Goal: Information Seeking & Learning: Learn about a topic

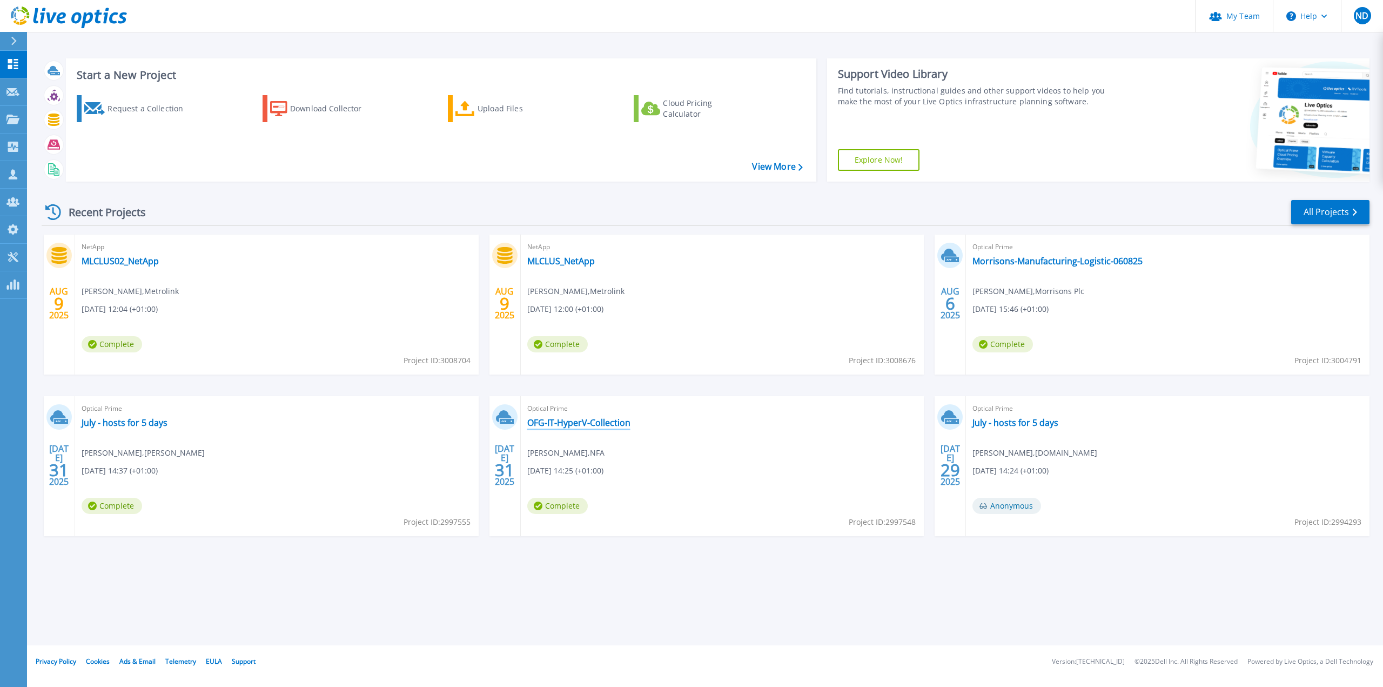
click at [602, 419] on link "OFG-IT-HyperV-Collection" at bounding box center [578, 422] width 103 height 11
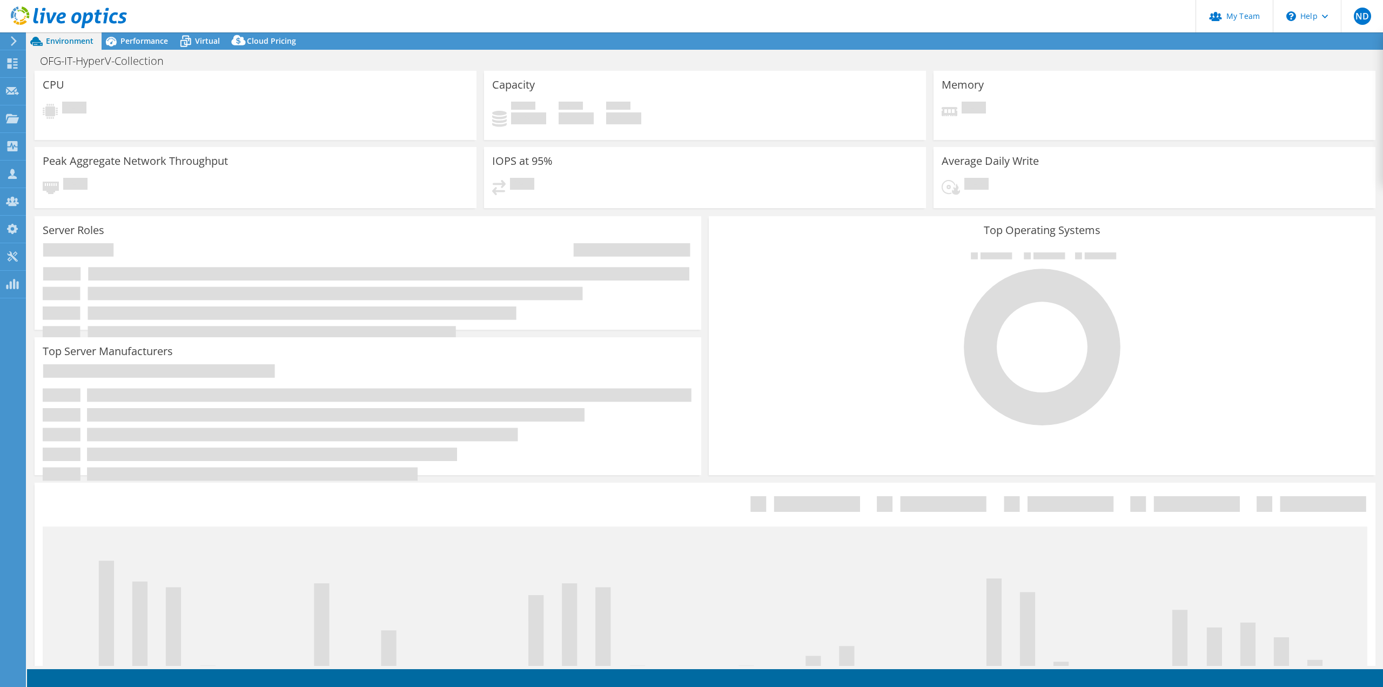
select select "USD"
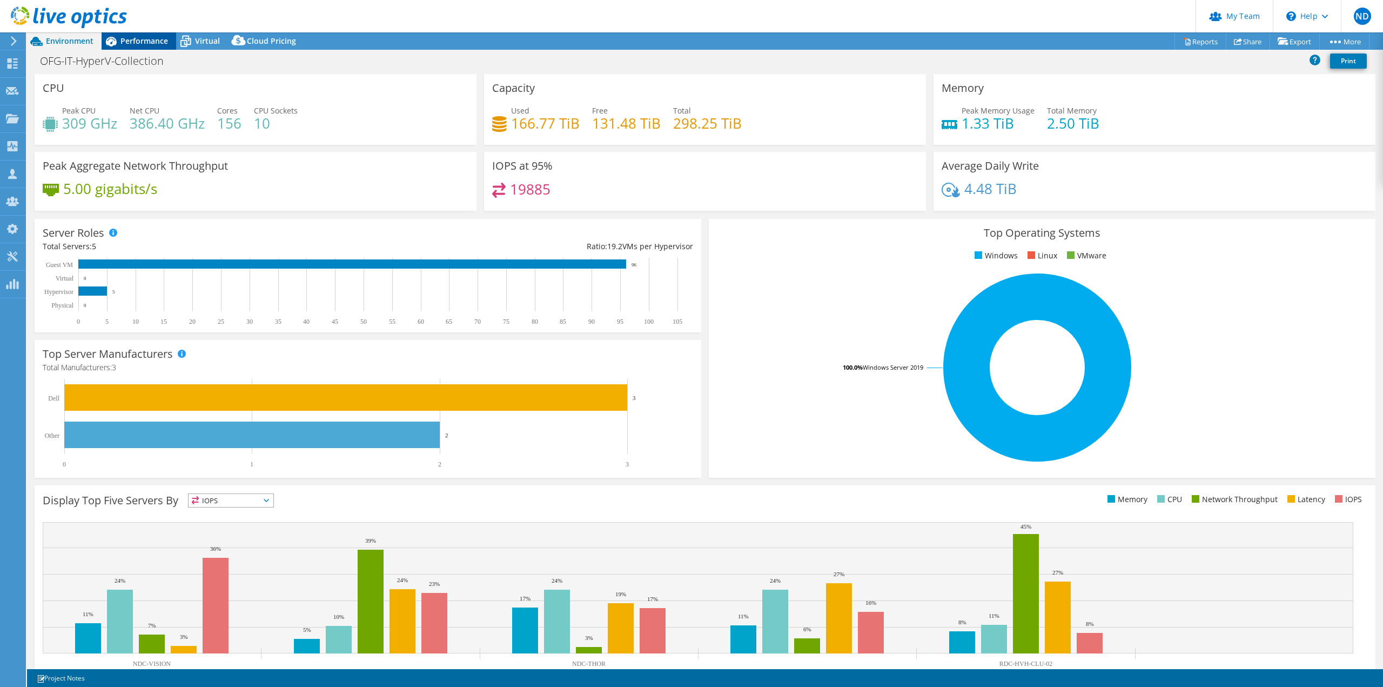
click at [157, 38] on span "Performance" at bounding box center [144, 41] width 48 height 10
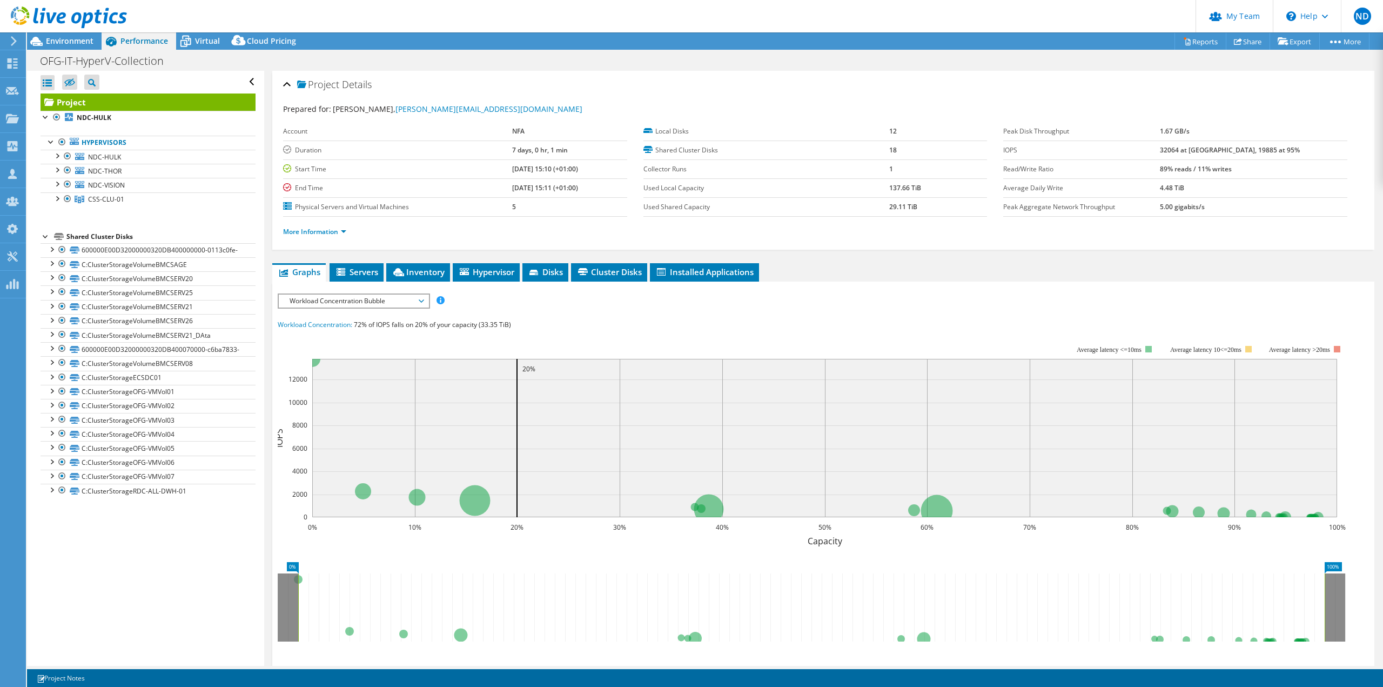
click at [400, 303] on span "Workload Concentration Bubble" at bounding box center [353, 300] width 139 height 13
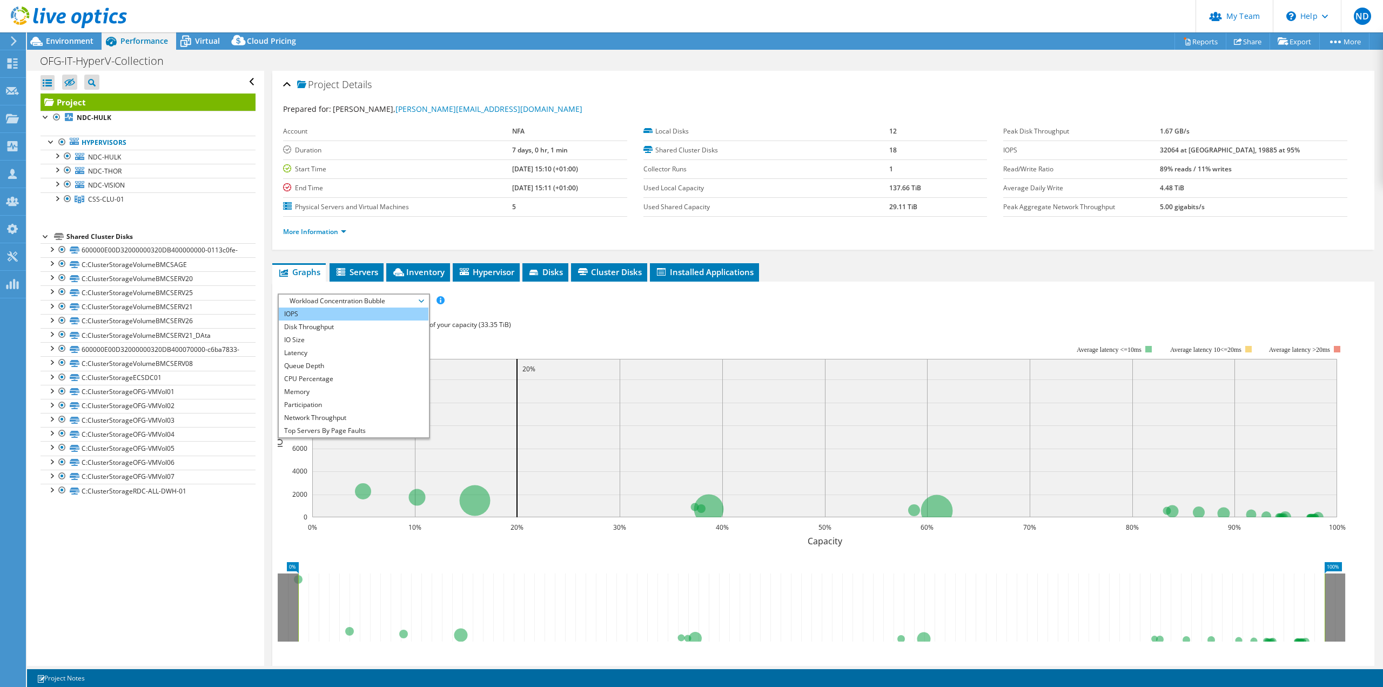
click at [389, 312] on li "IOPS" at bounding box center [354, 313] width 150 height 13
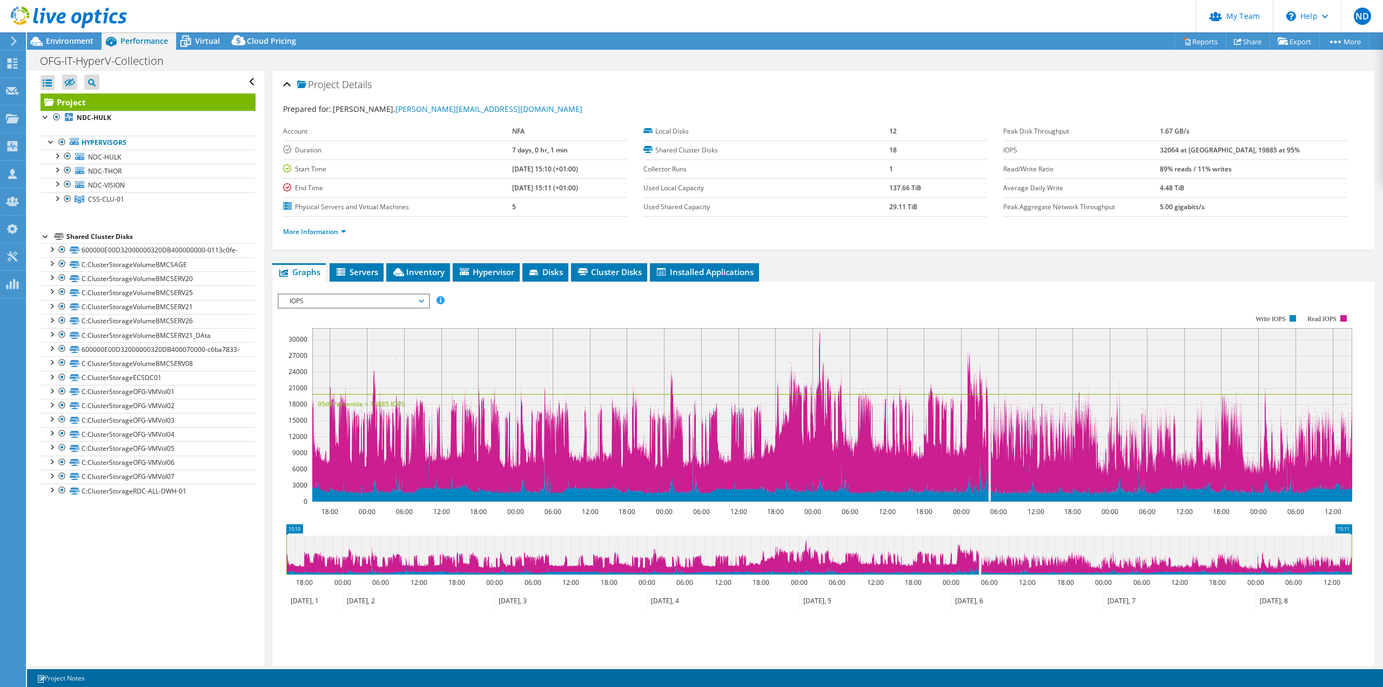
click at [373, 302] on span "IOPS" at bounding box center [353, 300] width 139 height 13
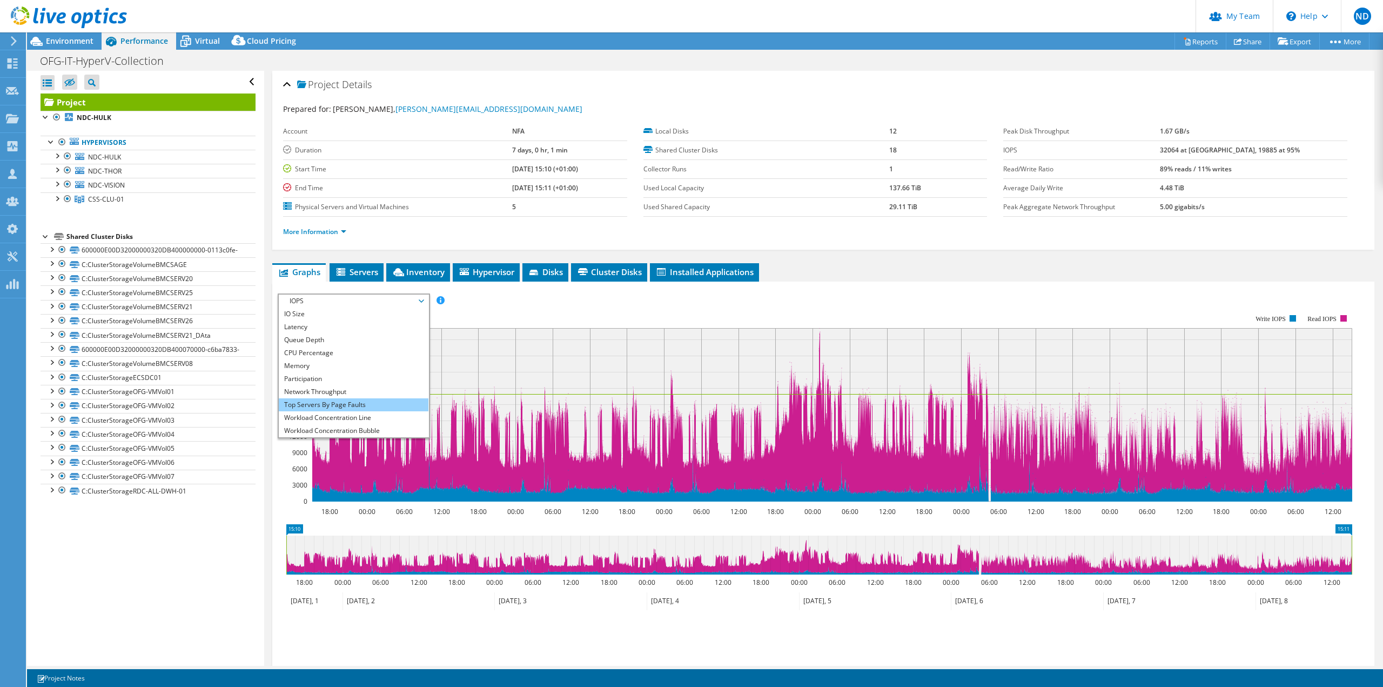
scroll to position [39, 0]
click at [337, 407] on li "Workload Concentration Line" at bounding box center [354, 404] width 150 height 13
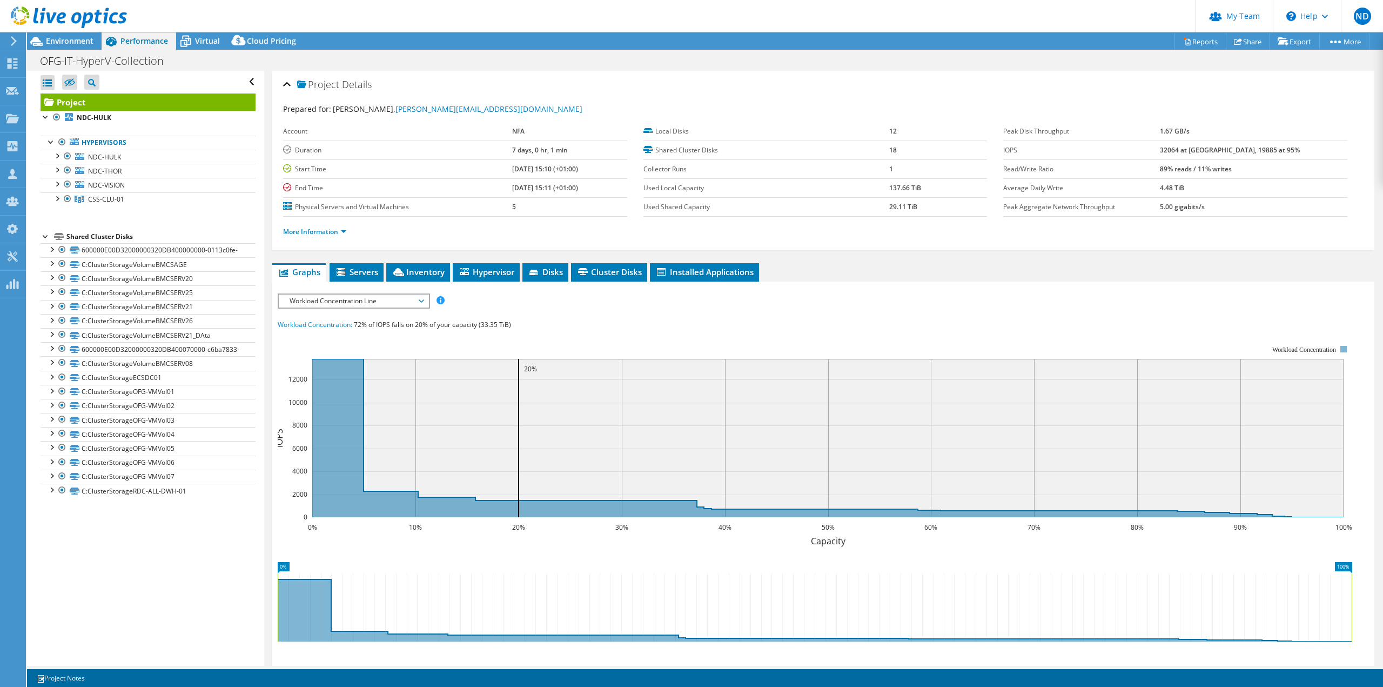
click at [361, 296] on span "Workload Concentration Line" at bounding box center [353, 300] width 139 height 13
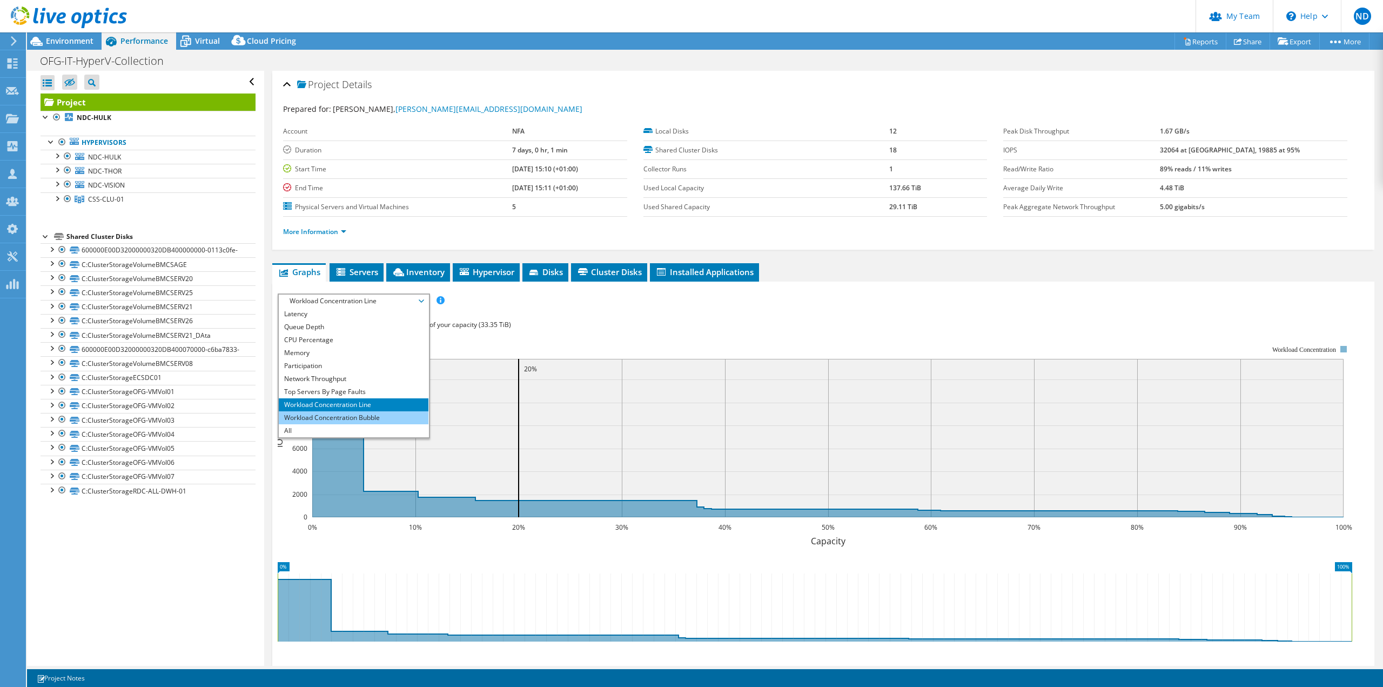
click at [330, 413] on li "Workload Concentration Bubble" at bounding box center [354, 417] width 150 height 13
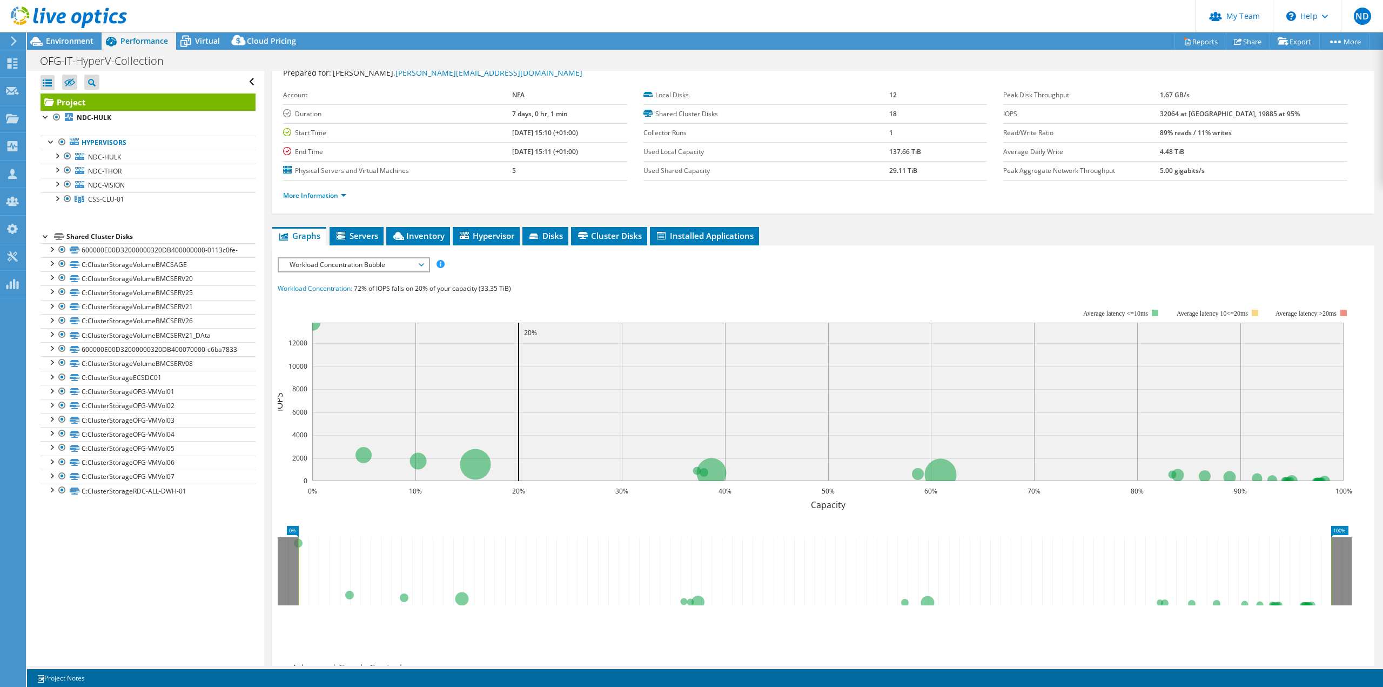
scroll to position [54, 0]
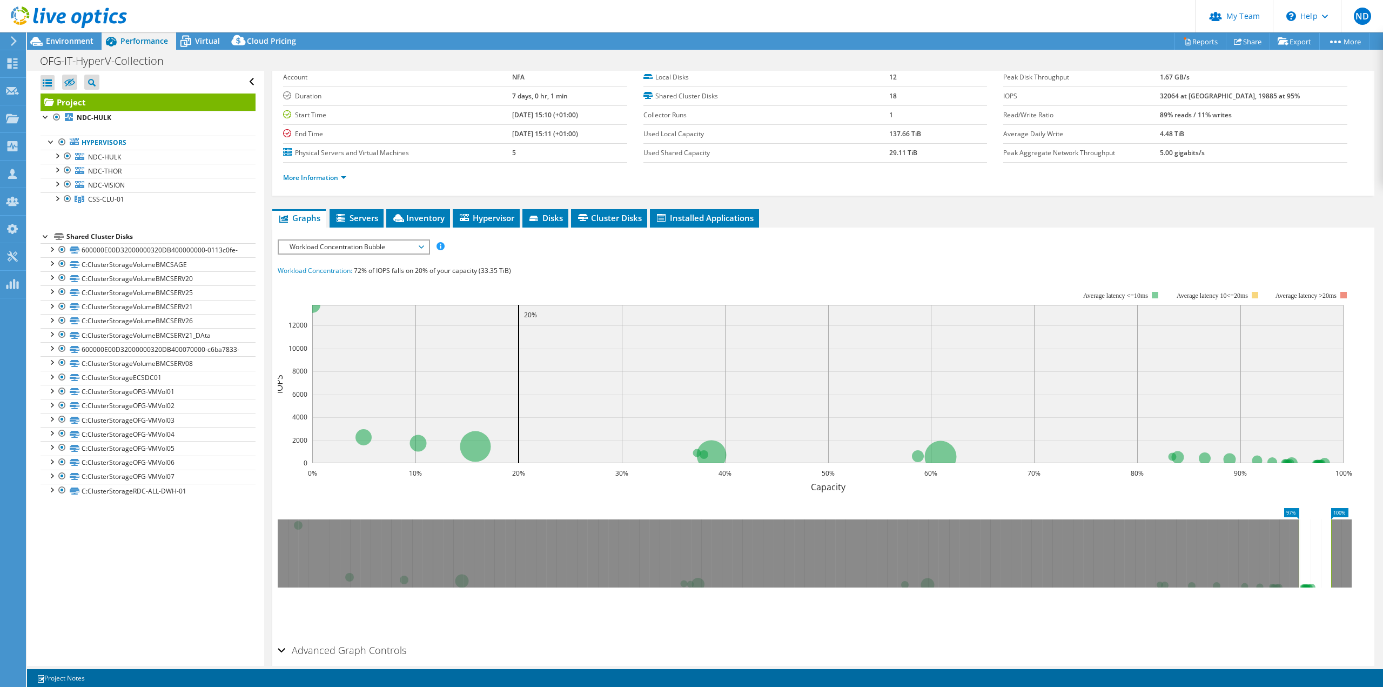
drag, startPoint x: 298, startPoint y: 538, endPoint x: 1298, endPoint y: 588, distance: 1002.0
click at [1298, 588] on section "Workload Concentration: 72% of IOPS falls on 20% of your capacity (33.35 TiB) 0…" at bounding box center [823, 449] width 1091 height 369
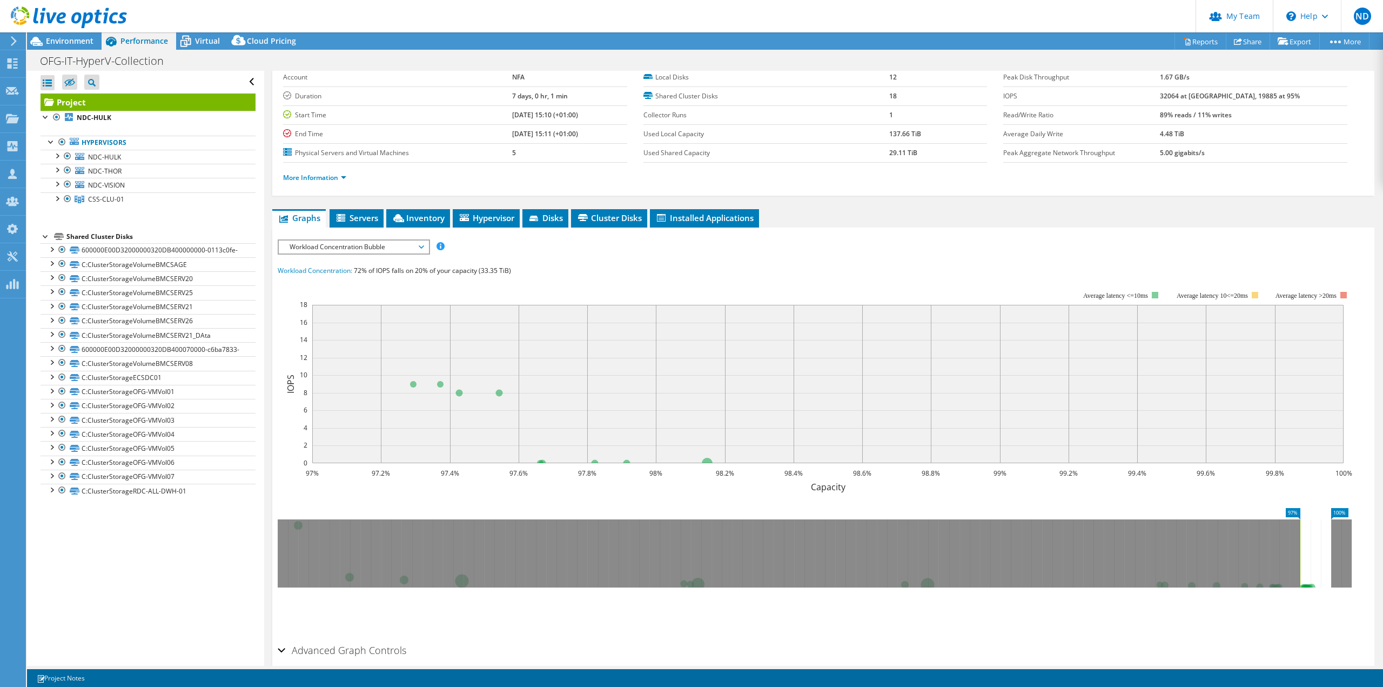
scroll to position [0, 0]
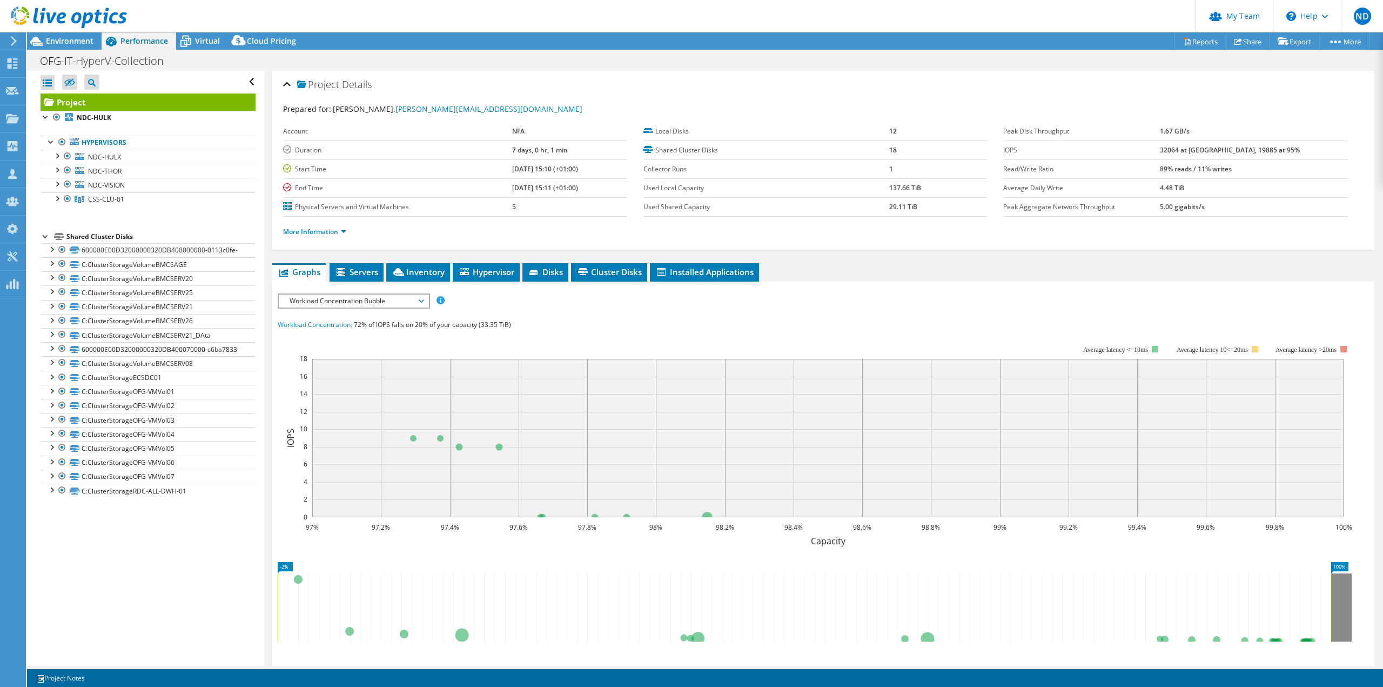
drag, startPoint x: 1300, startPoint y: 594, endPoint x: 244, endPoint y: 572, distance: 1056.1
click at [244, 572] on div "Open All Close All Hide Excluded Nodes Project Tree Filter" at bounding box center [705, 368] width 1356 height 595
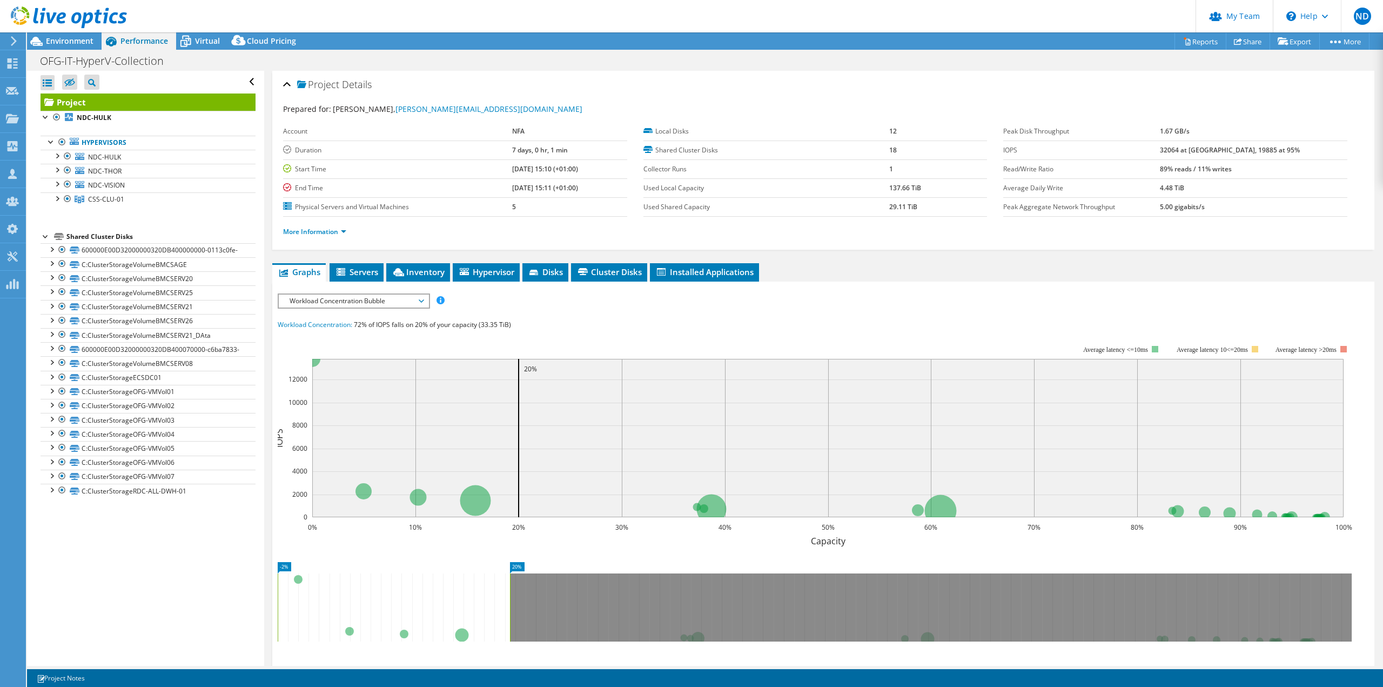
drag, startPoint x: 1332, startPoint y: 593, endPoint x: 511, endPoint y: 567, distance: 821.7
click at [511, 567] on icon "-2% 20%" at bounding box center [819, 598] width 1083 height 86
